Goal: Information Seeking & Learning: Learn about a topic

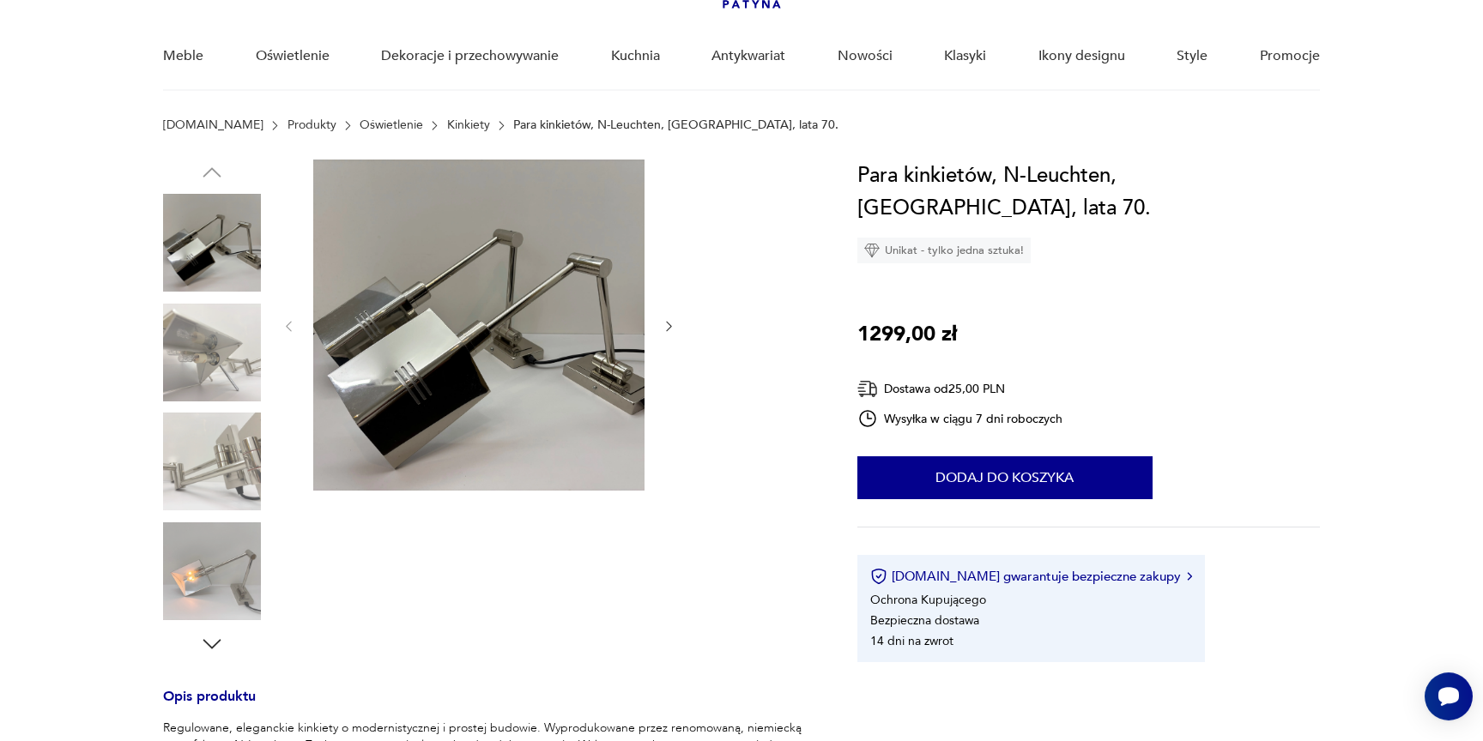
scroll to position [185, 0]
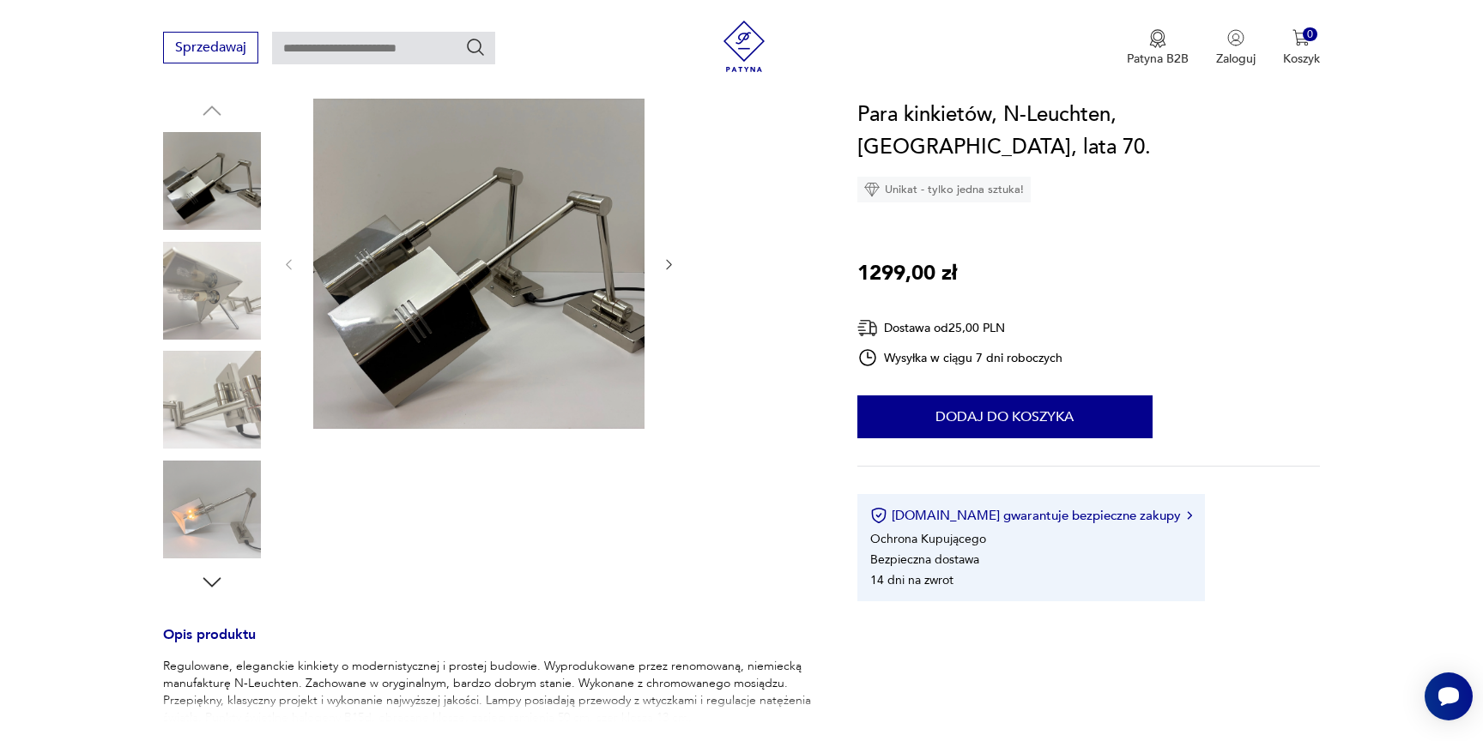
click at [209, 580] on icon "button" at bounding box center [212, 583] width 26 height 26
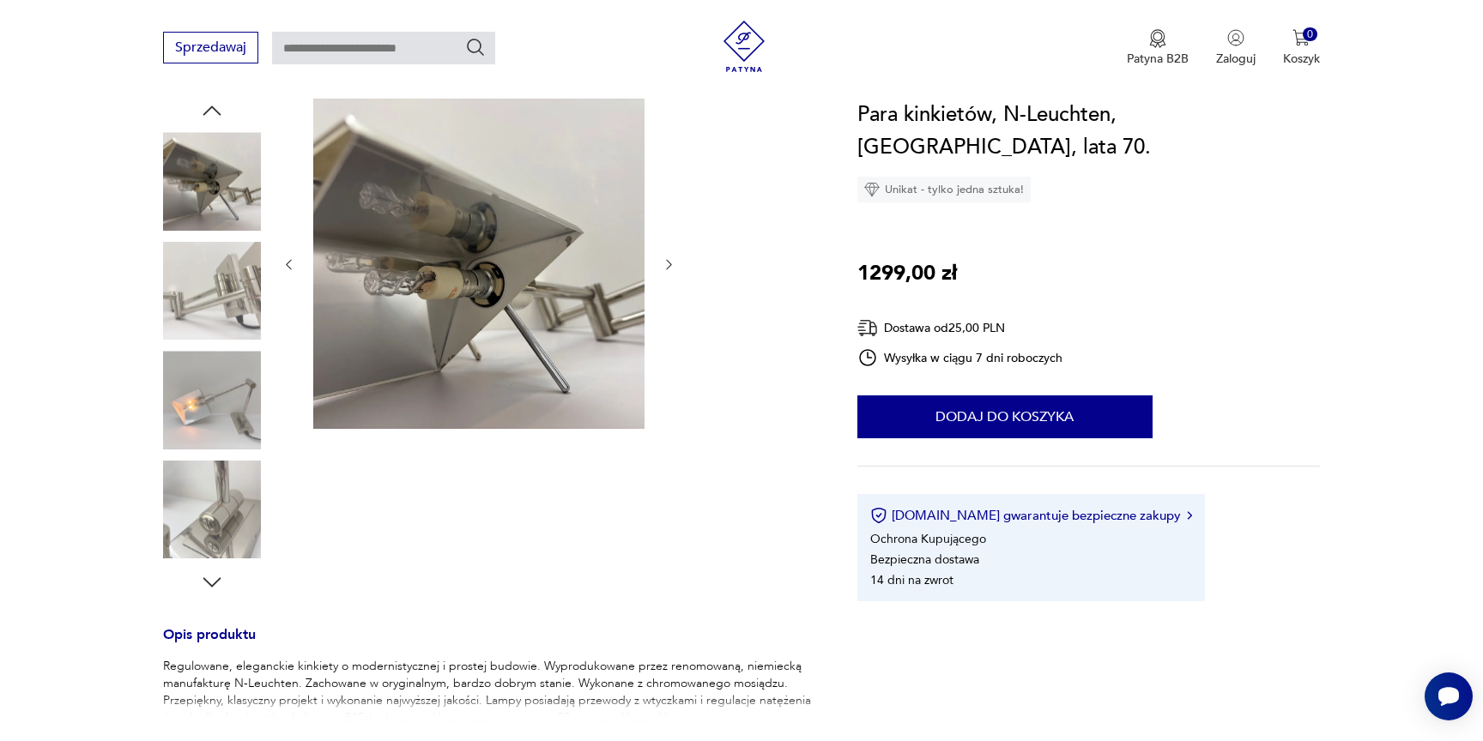
click at [209, 579] on icon "button" at bounding box center [212, 583] width 26 height 26
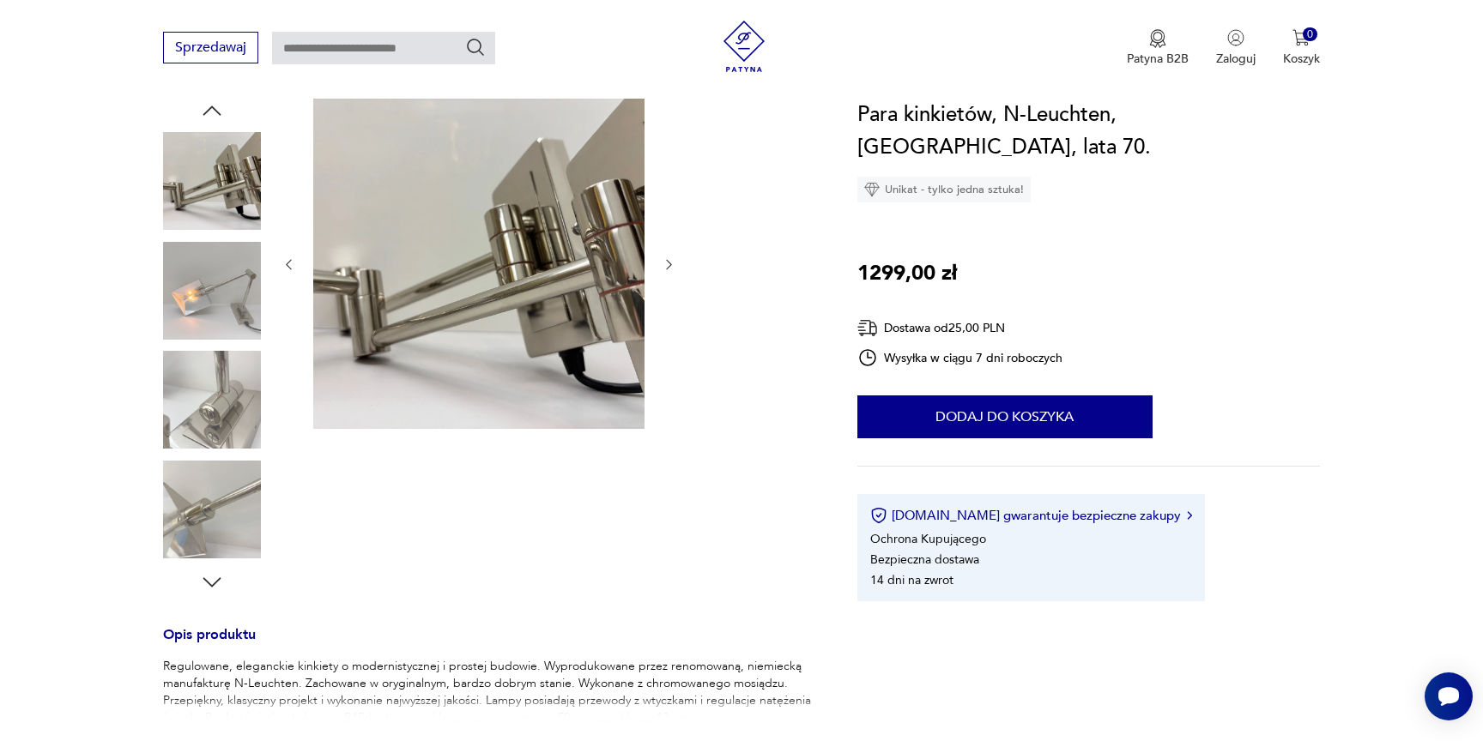
click at [209, 578] on icon "button" at bounding box center [212, 583] width 26 height 26
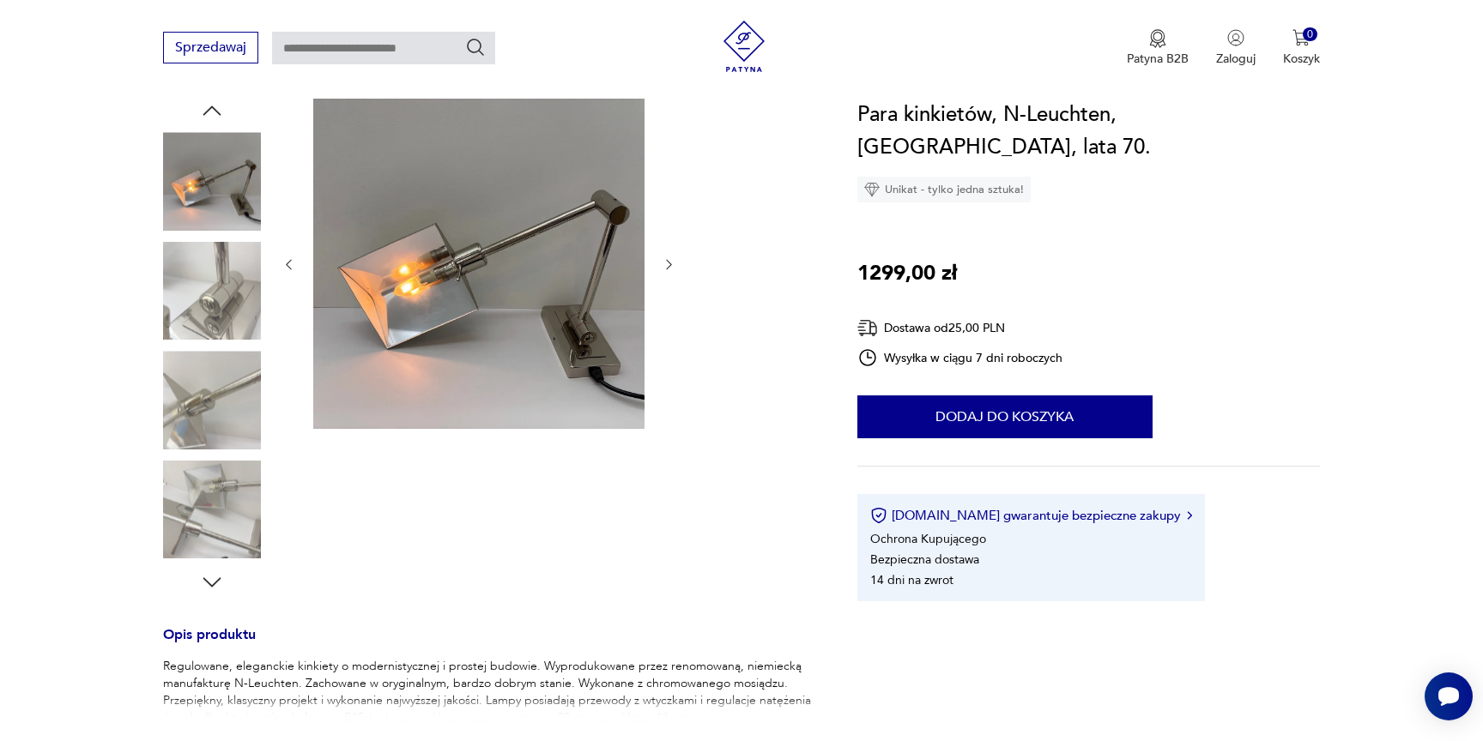
click at [499, 330] on img at bounding box center [478, 263] width 331 height 331
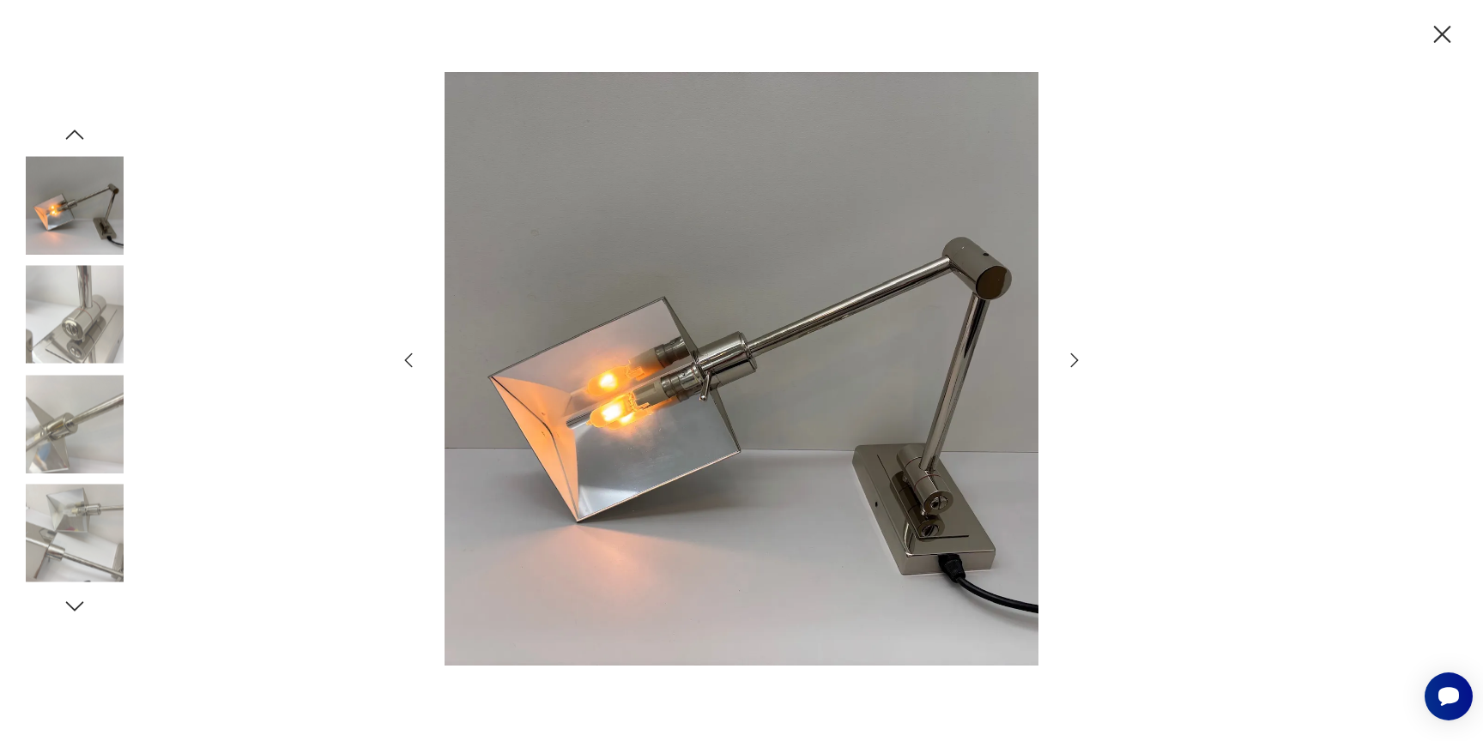
click at [1443, 35] on icon "button" at bounding box center [1442, 34] width 17 height 17
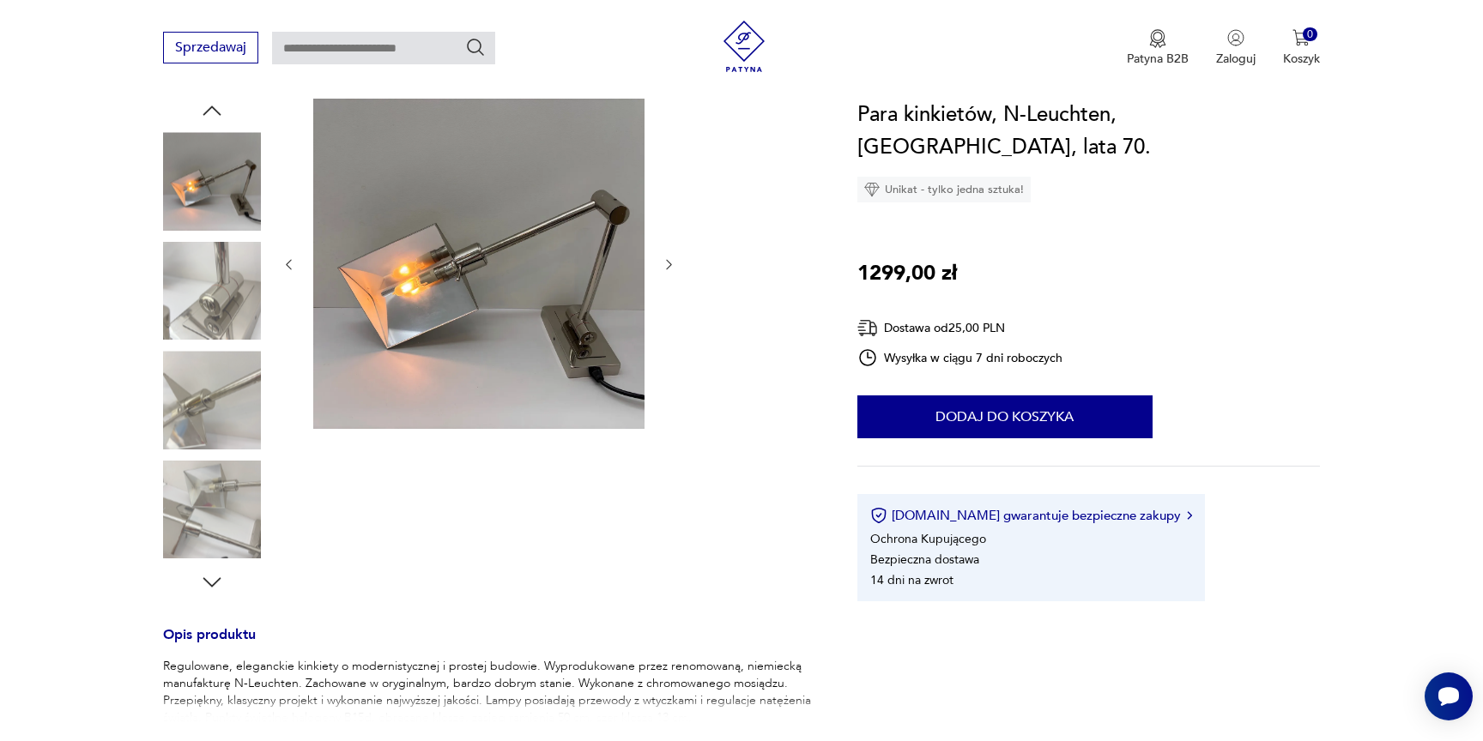
click at [208, 308] on img at bounding box center [212, 291] width 98 height 98
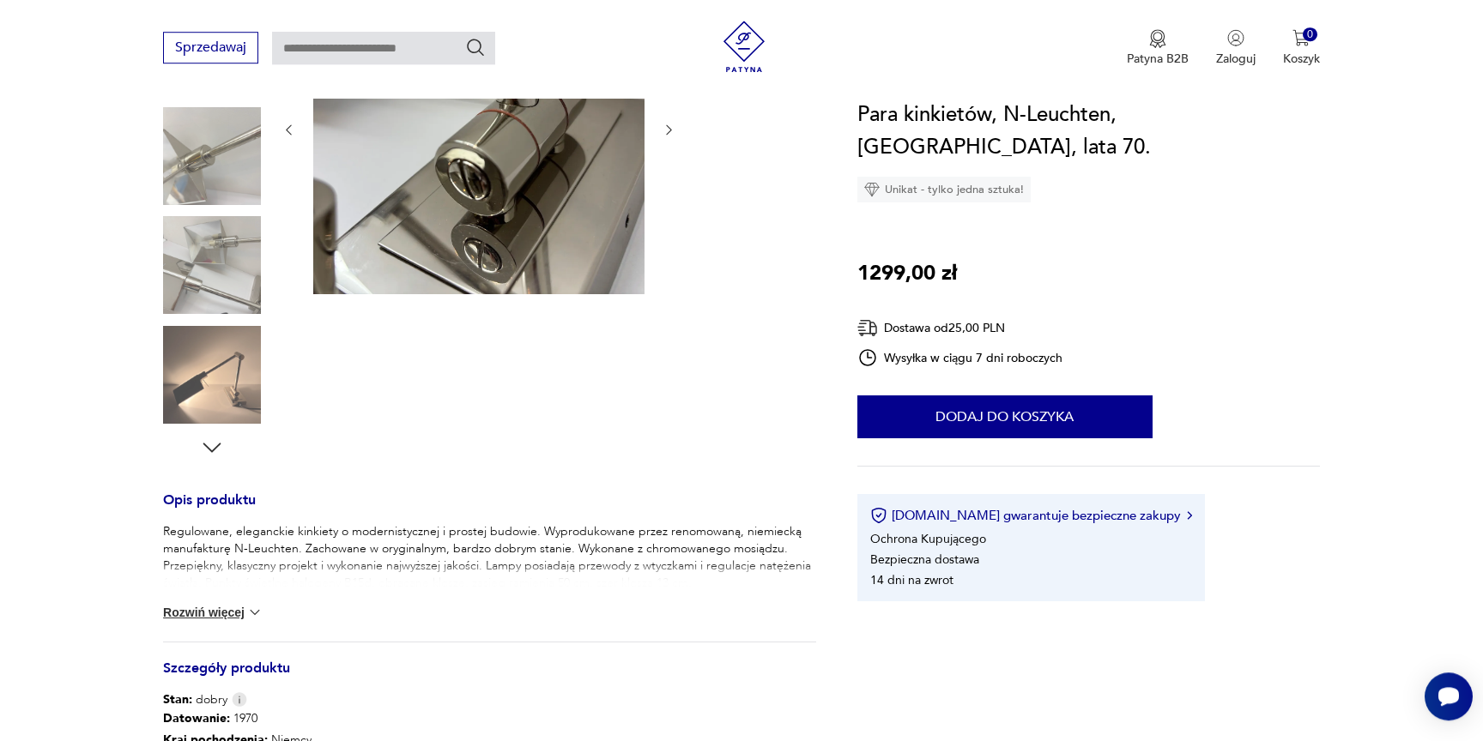
scroll to position [371, 0]
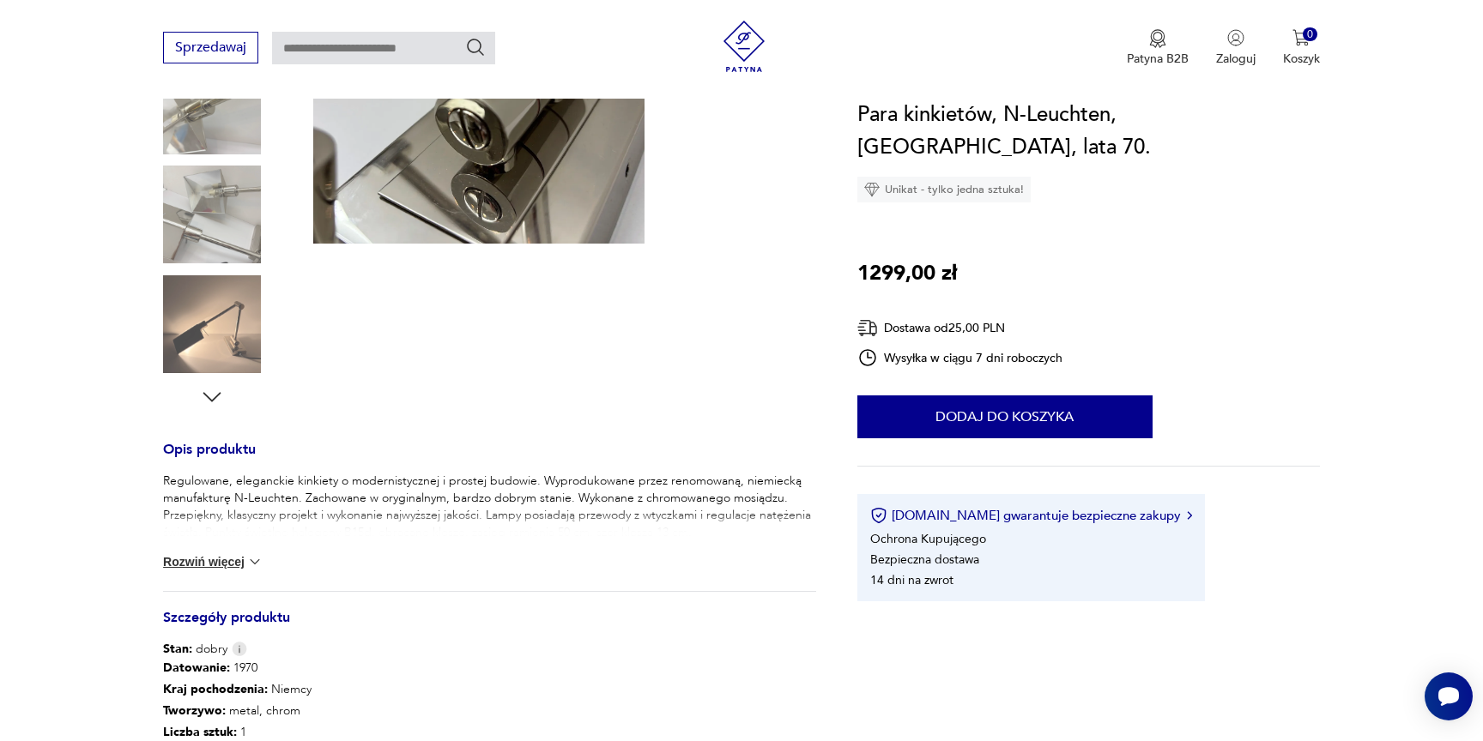
click at [263, 563] on img at bounding box center [254, 561] width 17 height 17
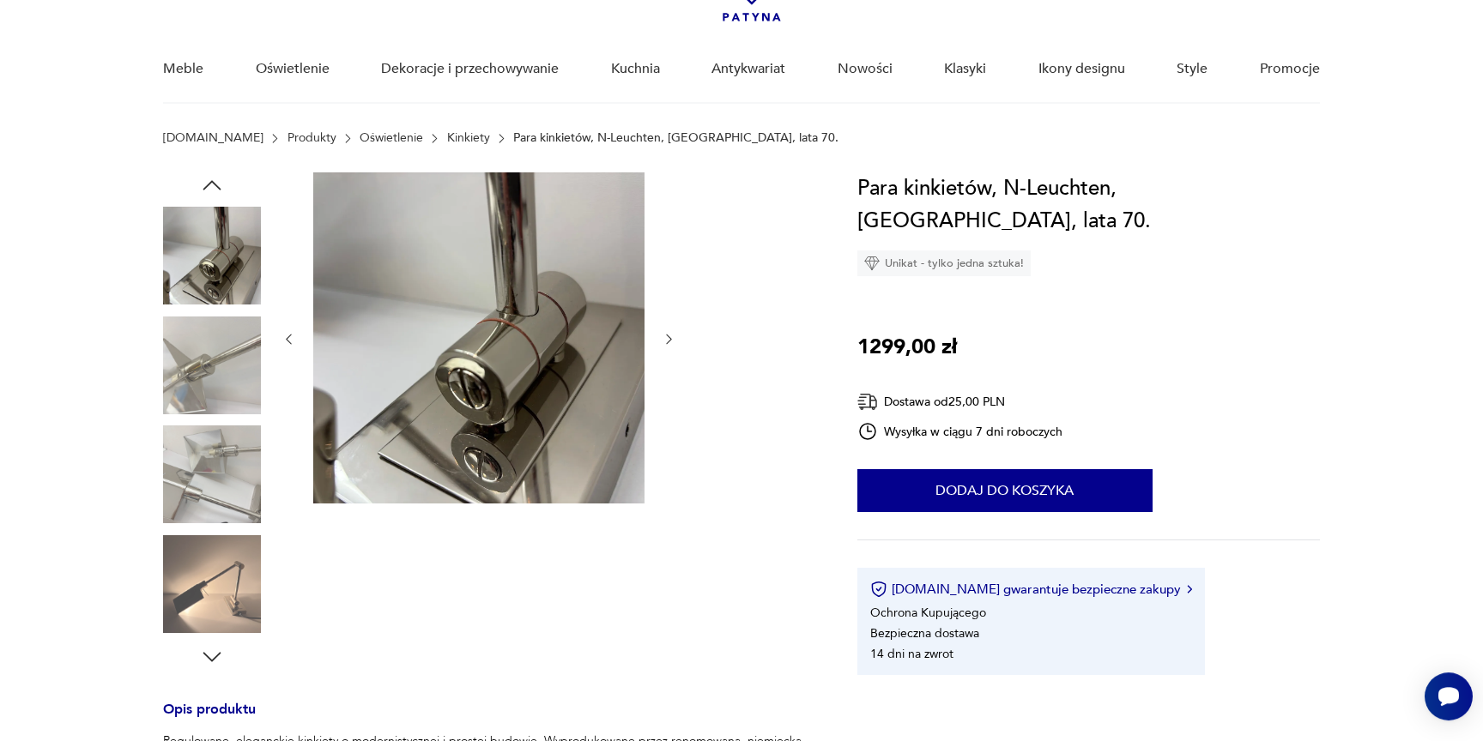
scroll to position [93, 0]
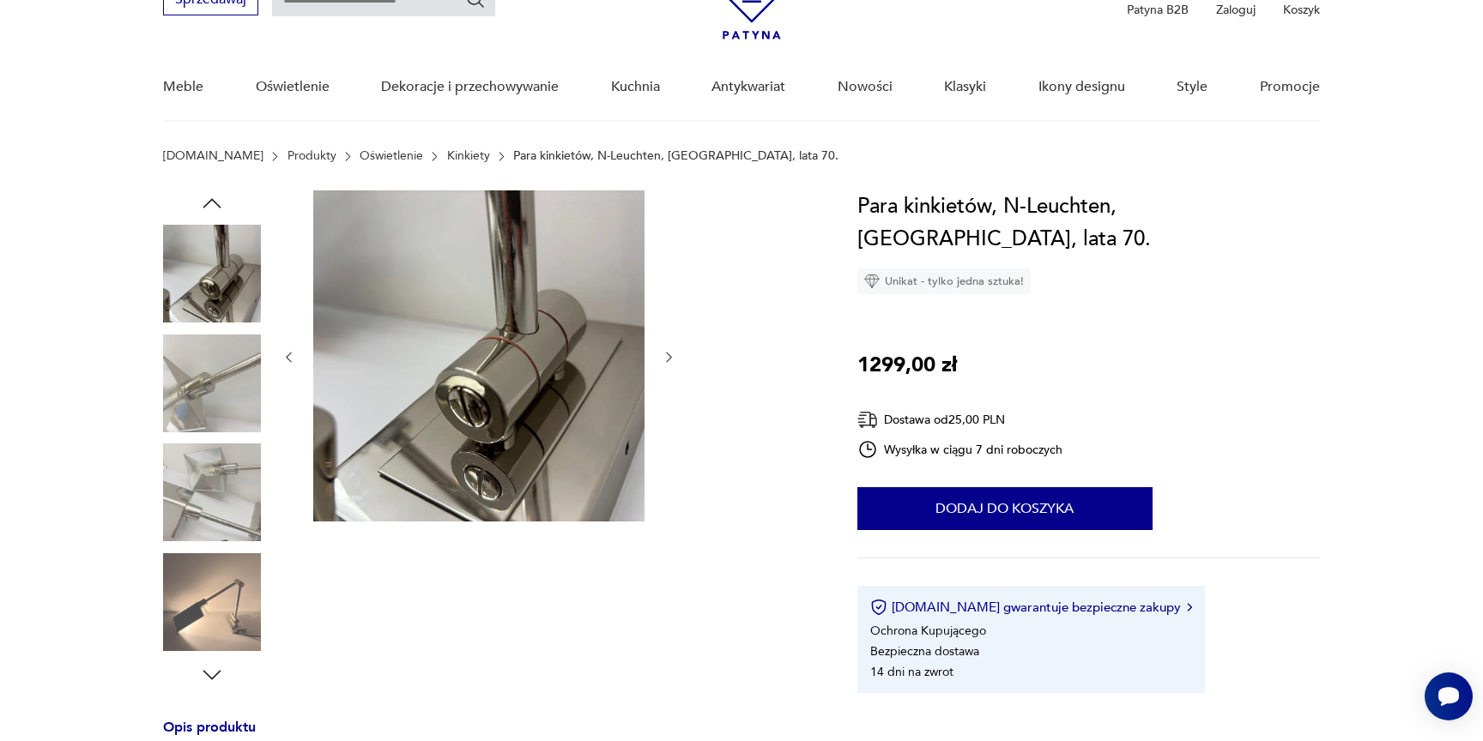
click at [225, 593] on img at bounding box center [212, 602] width 98 height 98
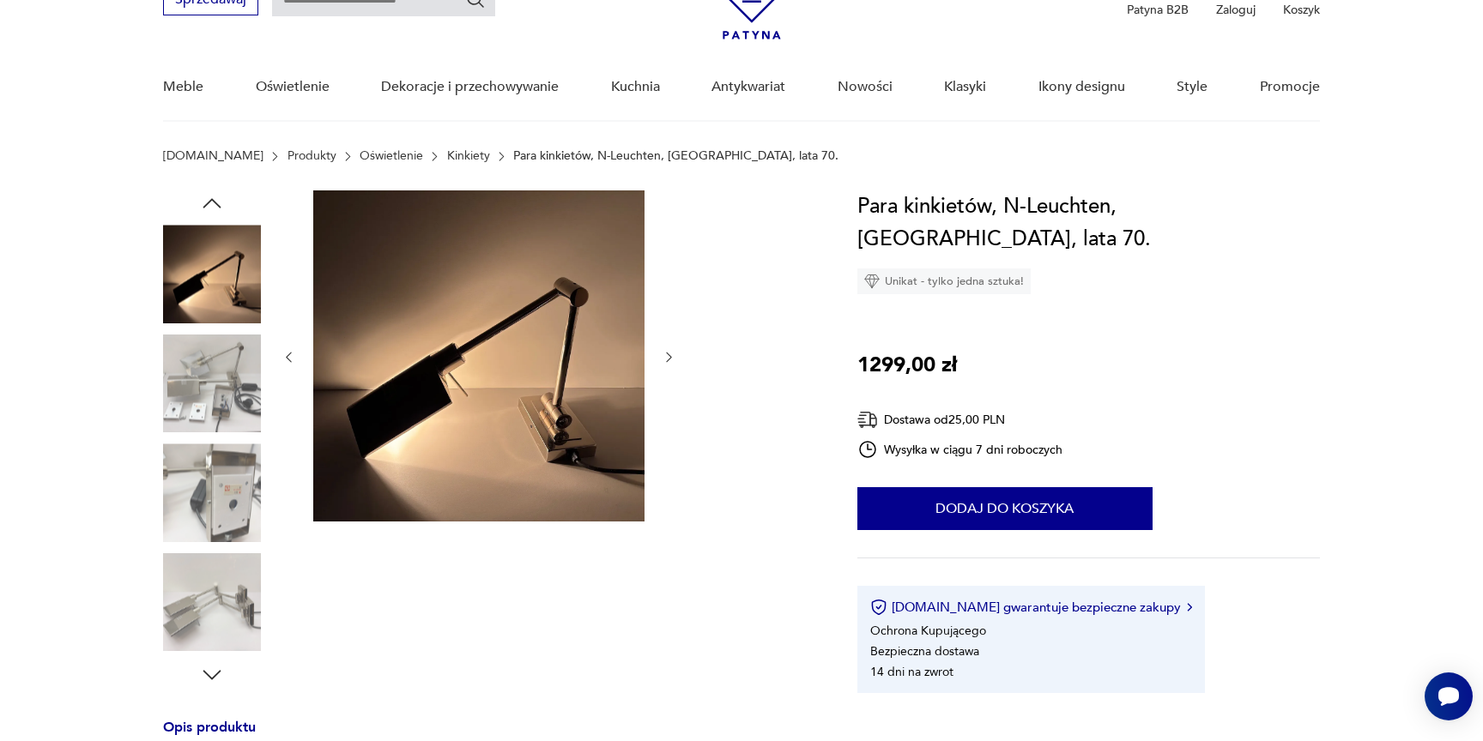
click at [229, 394] on img at bounding box center [212, 384] width 98 height 98
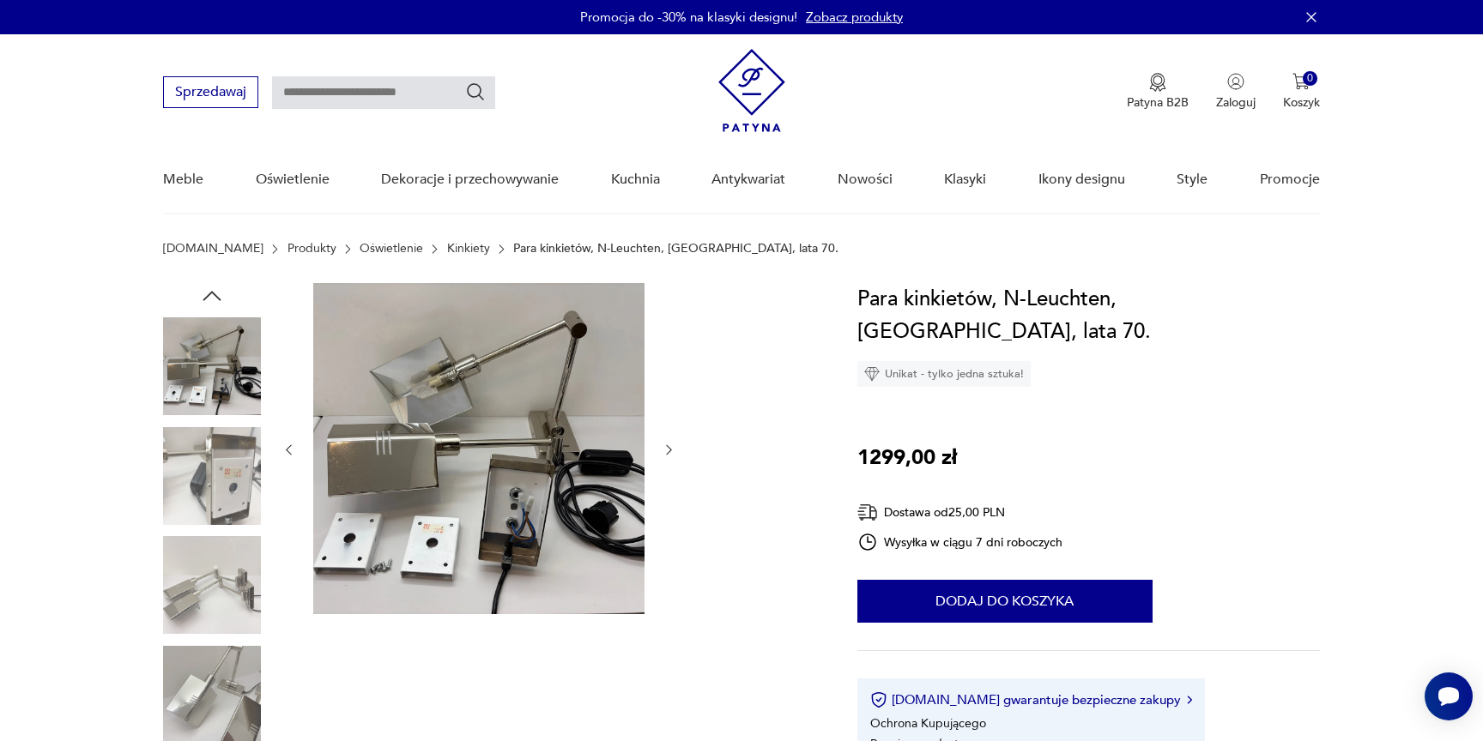
scroll to position [371, 0]
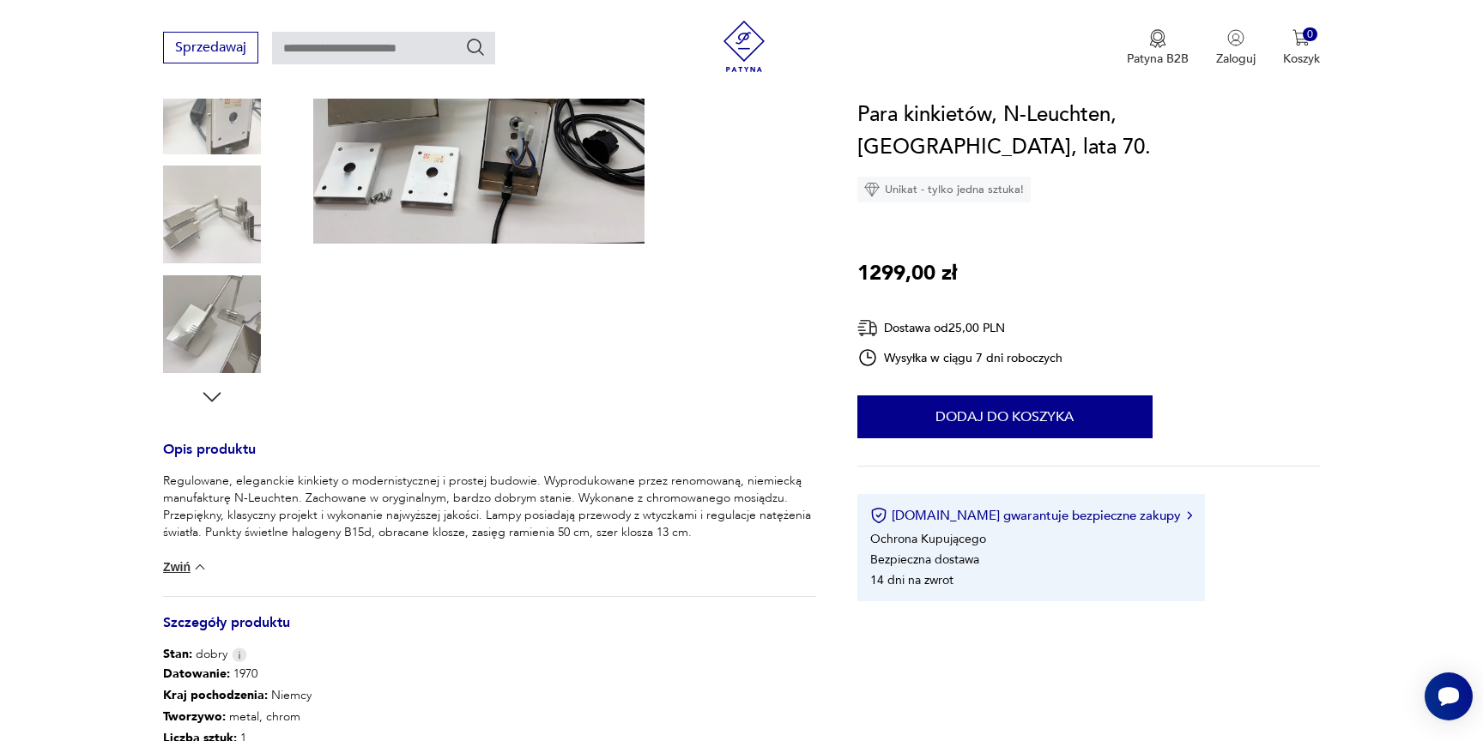
click at [239, 229] on img at bounding box center [212, 215] width 98 height 98
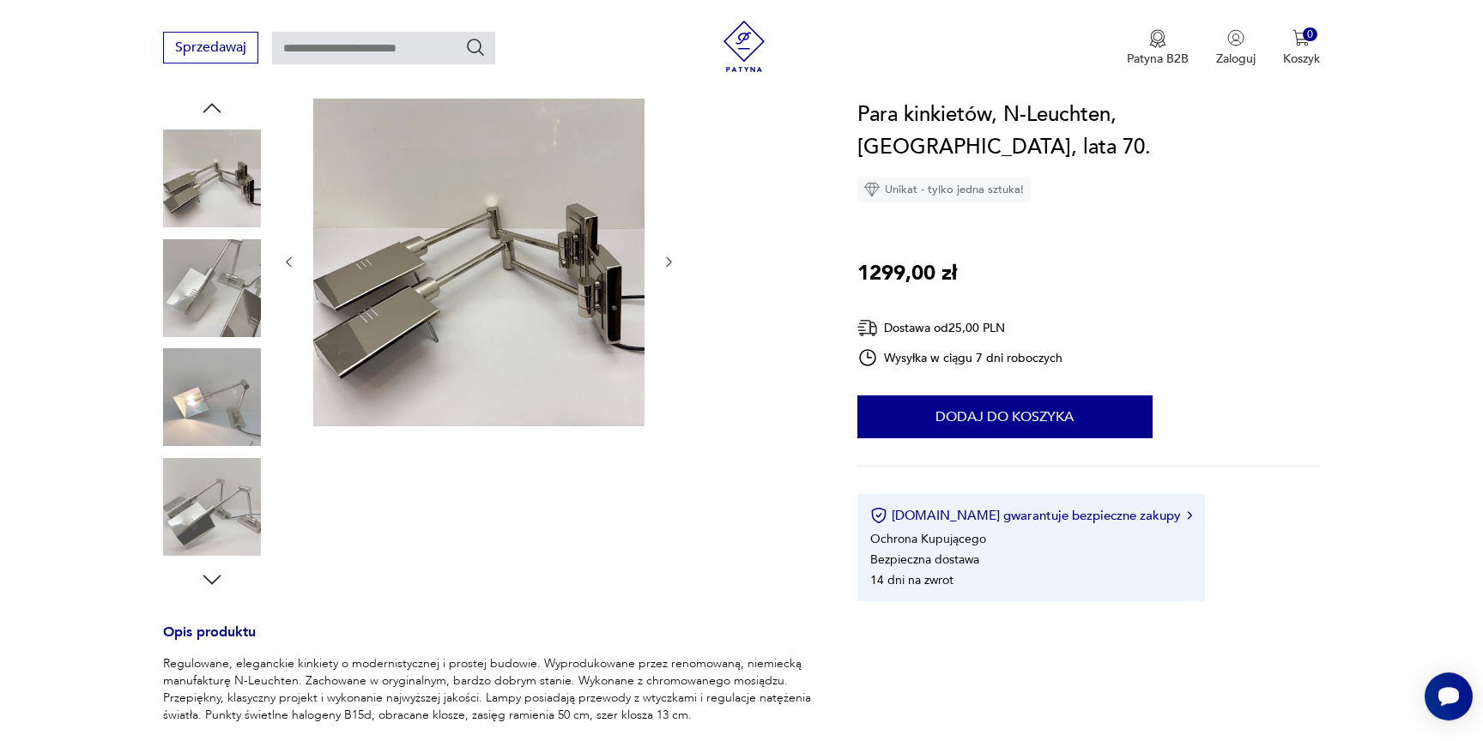
scroll to position [93, 0]
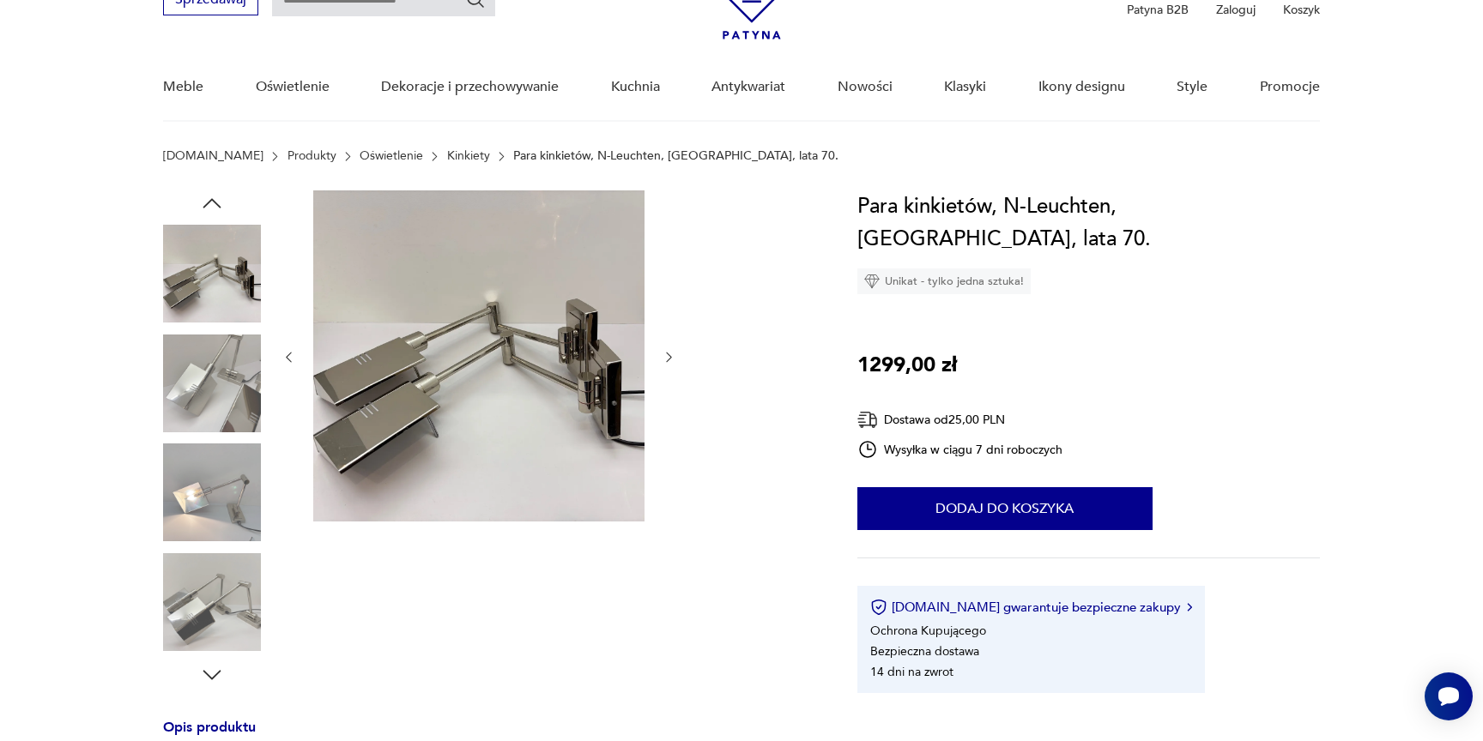
click at [213, 620] on img at bounding box center [212, 602] width 98 height 98
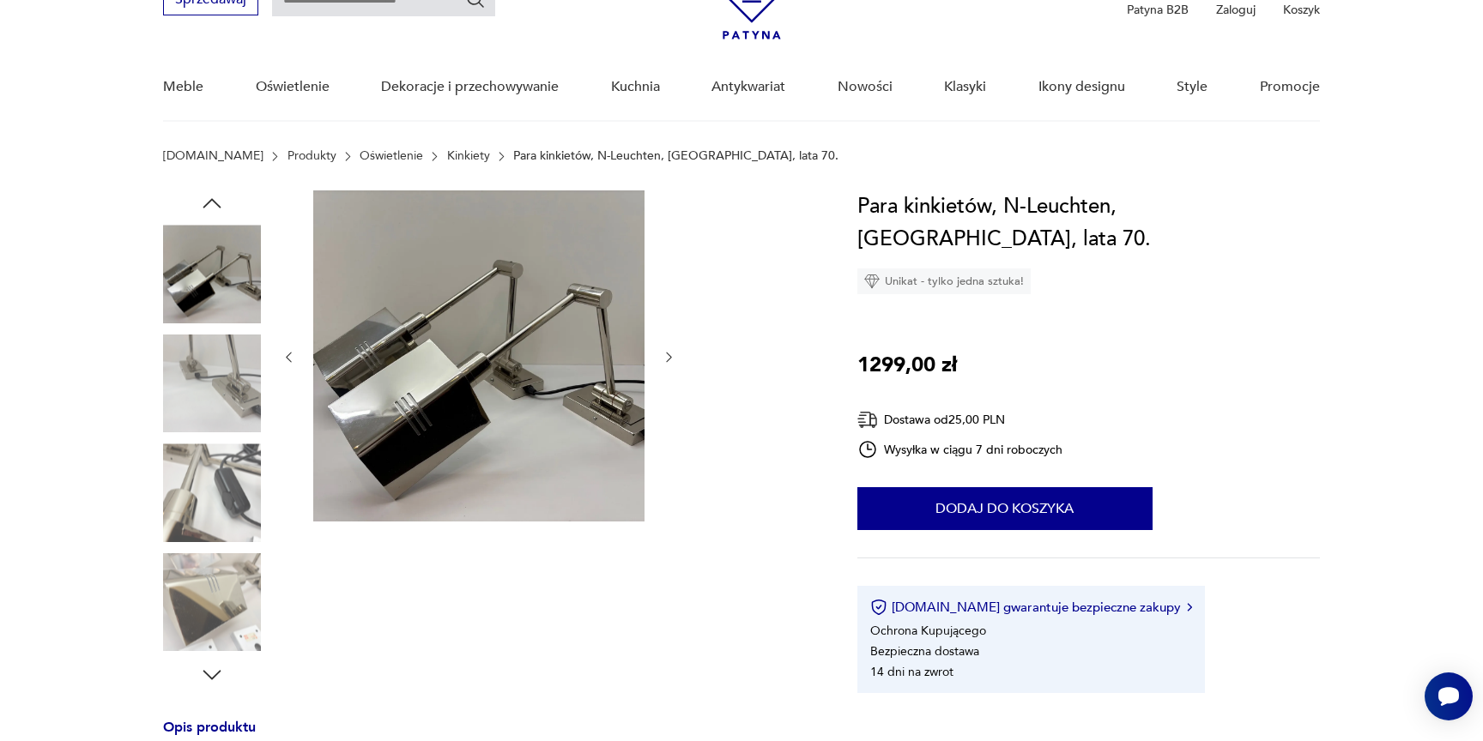
click at [214, 676] on icon "button" at bounding box center [212, 675] width 26 height 26
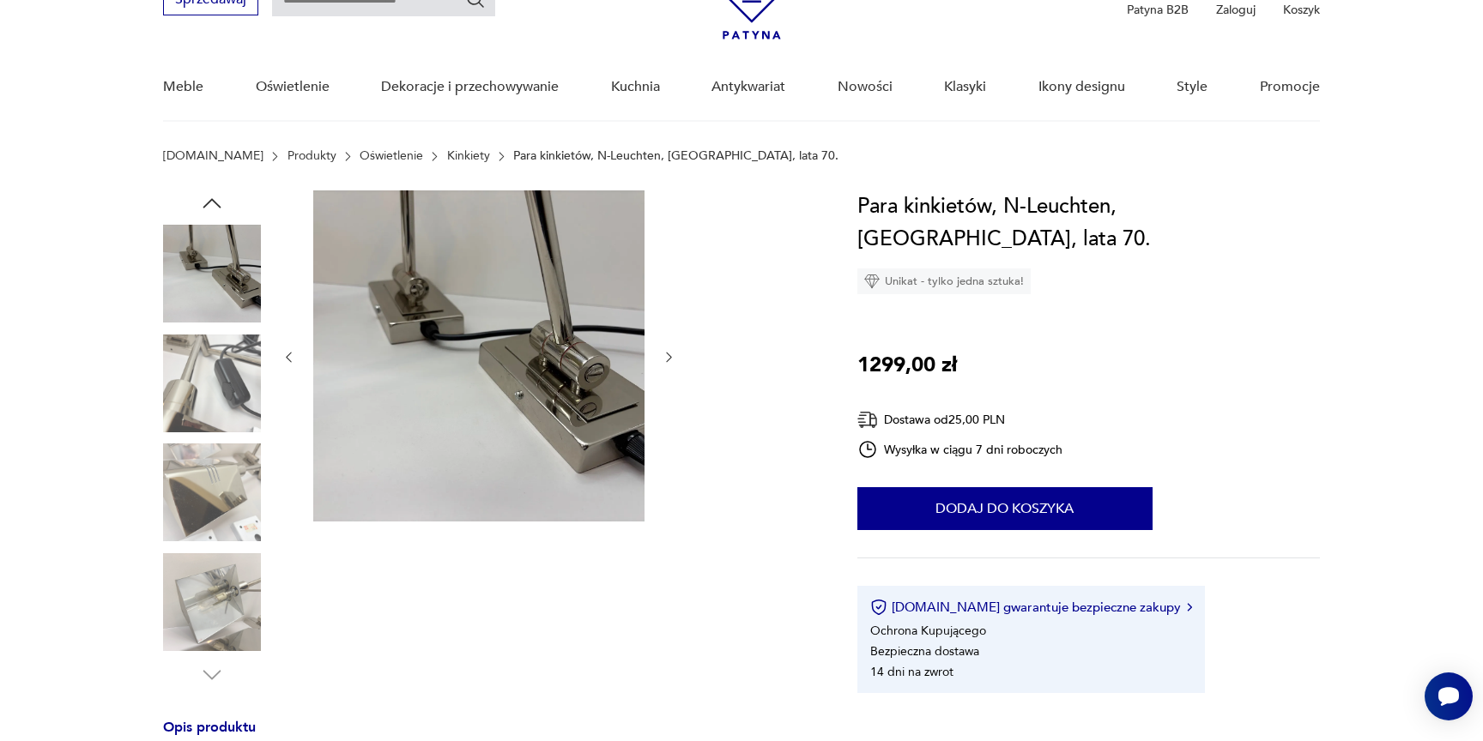
scroll to position [0, 0]
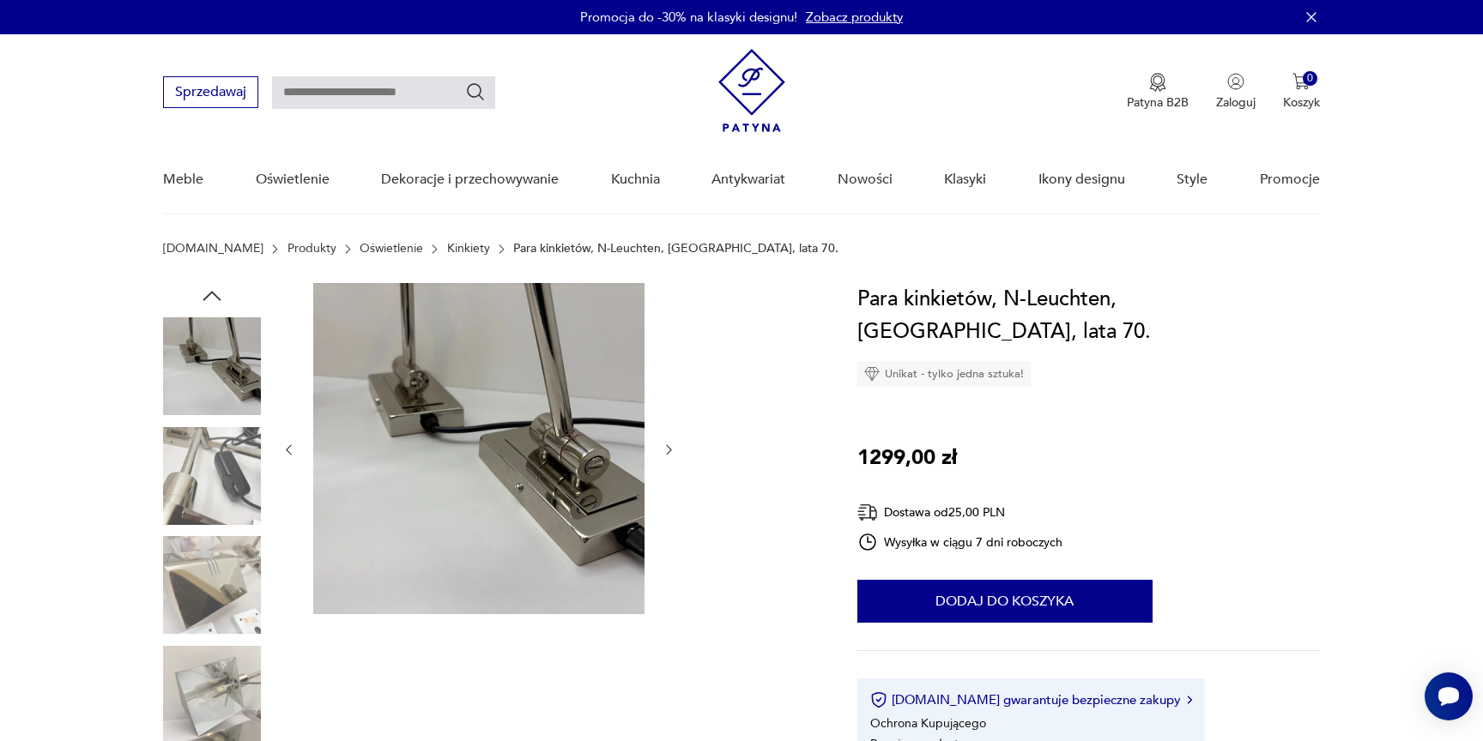
click at [291, 449] on icon "button" at bounding box center [288, 450] width 15 height 15
